Goal: Information Seeking & Learning: Understand process/instructions

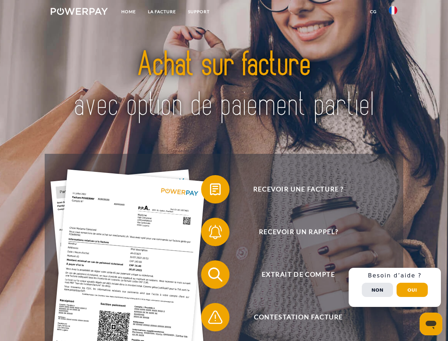
click at [79, 12] on img at bounding box center [79, 11] width 57 height 7
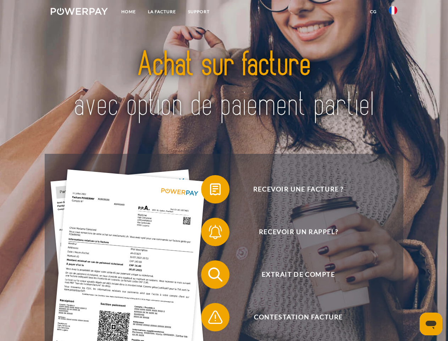
click at [393, 12] on img at bounding box center [393, 10] width 9 height 9
click at [374, 12] on link "CG" at bounding box center [373, 11] width 19 height 13
click at [210, 191] on span at bounding box center [205, 189] width 36 height 36
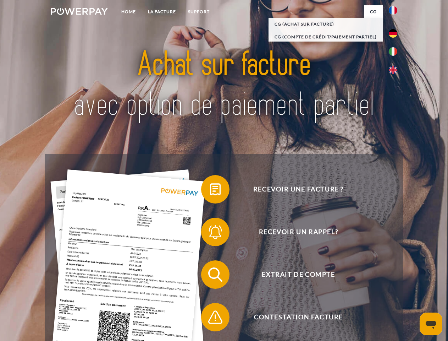
click at [210, 233] on div "Recevoir une facture ? Recevoir un rappel? Extrait de compte retour" at bounding box center [224, 296] width 359 height 284
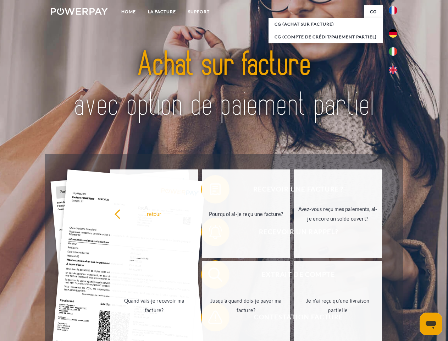
click at [210, 276] on link "Jusqu'à quand dois-je payer ma facture?" at bounding box center [246, 305] width 88 height 89
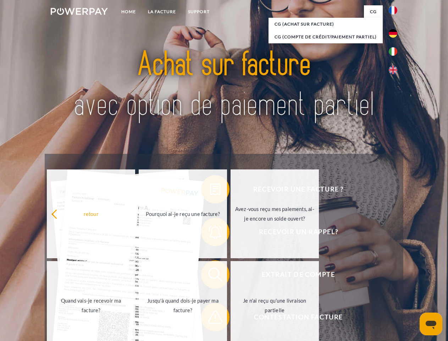
click at [210, 318] on span at bounding box center [205, 317] width 36 height 36
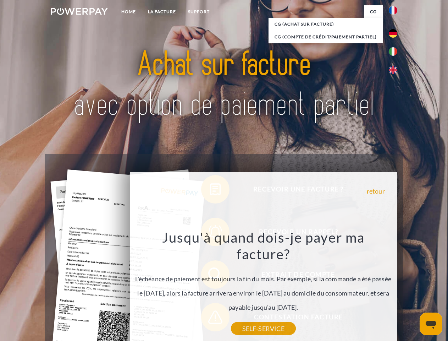
click at [395, 287] on div "Recevoir une facture ? Recevoir un rappel? Extrait de compte retour" at bounding box center [224, 296] width 359 height 284
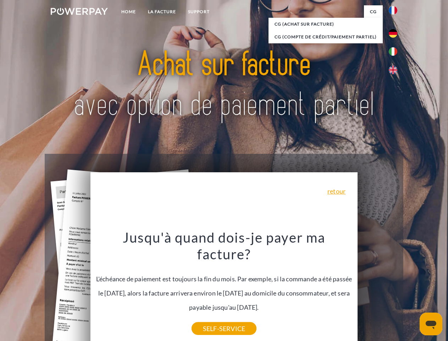
click at [378, 289] on span "Extrait de compte" at bounding box center [299, 274] width 174 height 28
click at [413, 290] on header "Home LA FACTURE Support" at bounding box center [224, 245] width 448 height 490
